Goal: Information Seeking & Learning: Learn about a topic

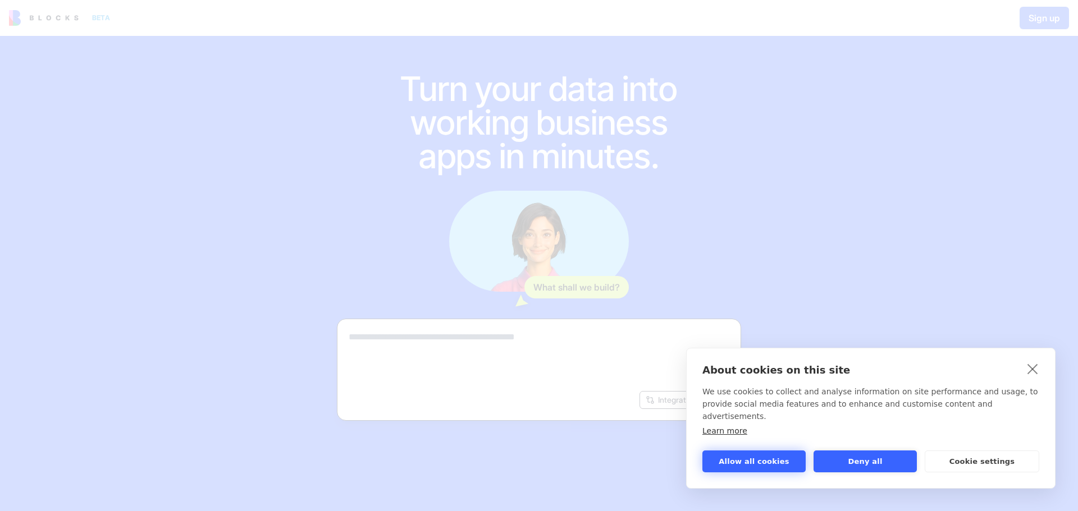
click at [752, 460] on button "Allow all cookies" at bounding box center [753, 462] width 103 height 22
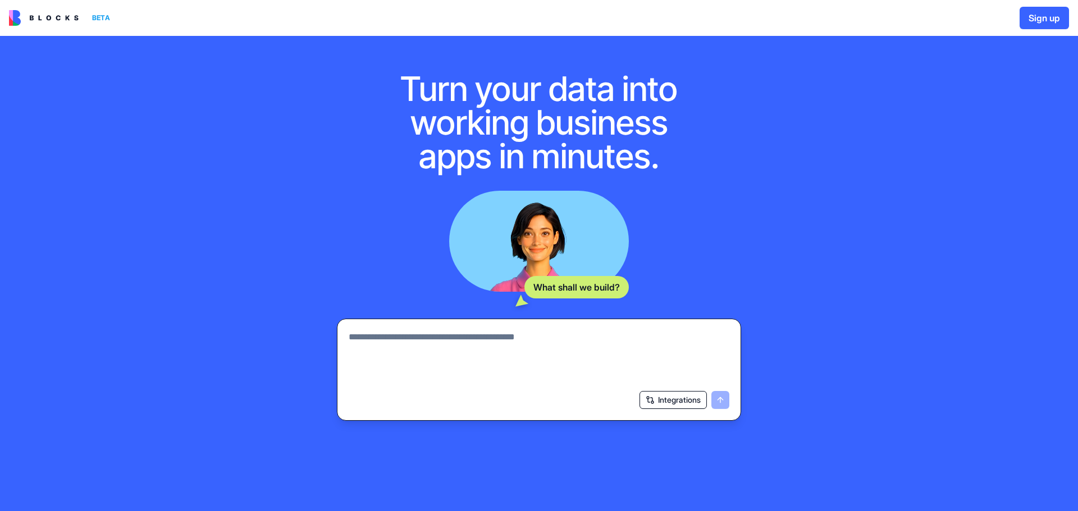
click at [426, 340] on textarea at bounding box center [539, 358] width 381 height 54
type textarea "**********"
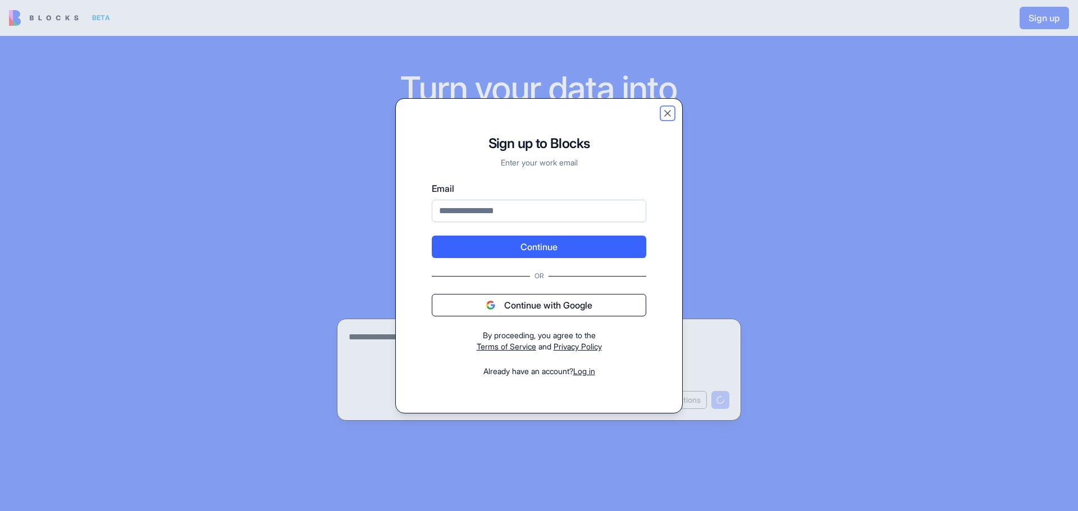
click at [667, 112] on button "Close" at bounding box center [667, 113] width 11 height 11
